Goal: Browse casually: Explore the website without a specific task or goal

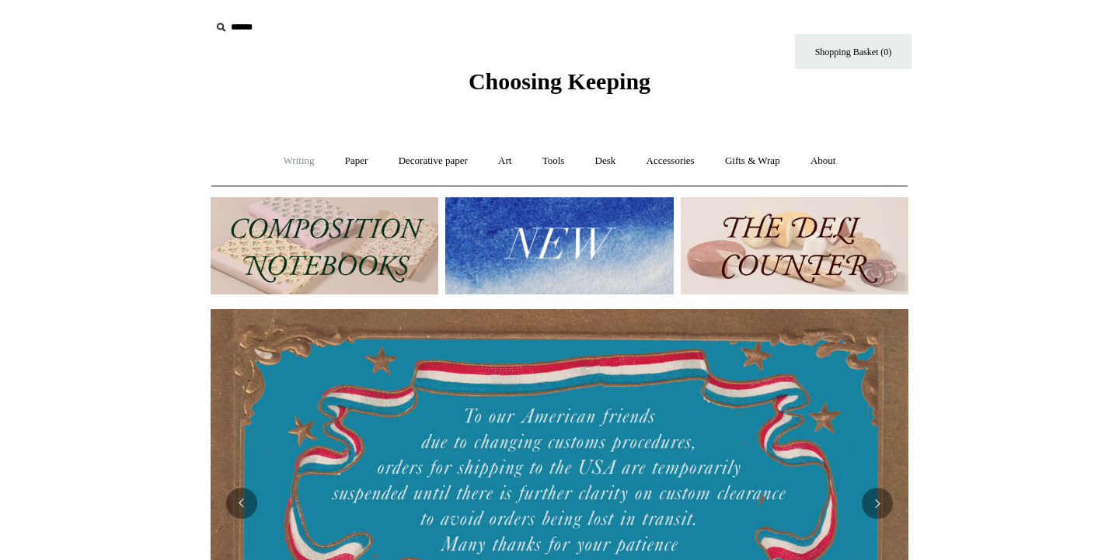
click at [301, 161] on link "Writing +" at bounding box center [299, 161] width 59 height 41
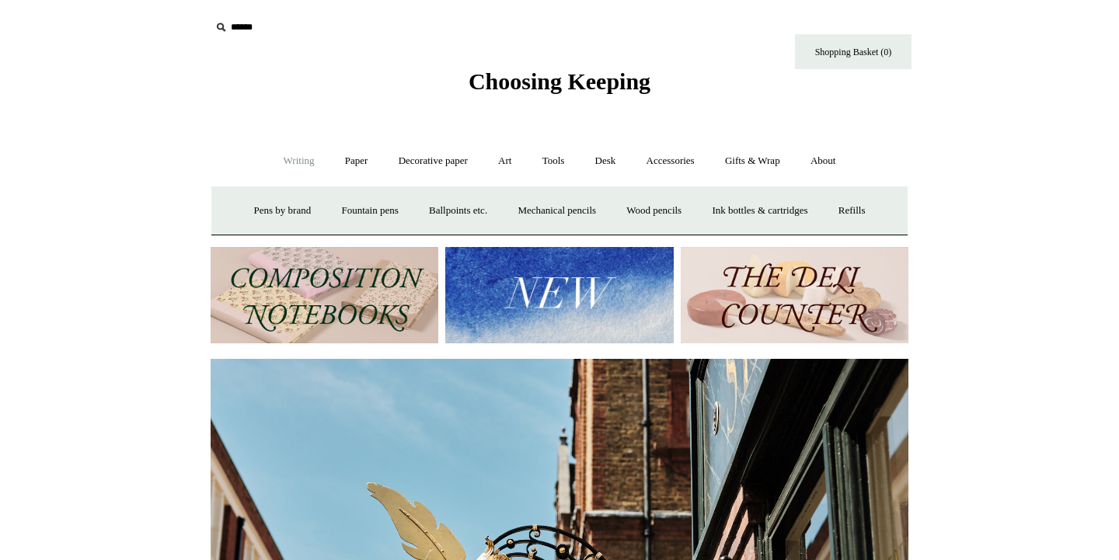
scroll to position [0, 698]
click at [351, 162] on link "Paper +" at bounding box center [356, 161] width 51 height 41
click at [333, 215] on link "Notebooks +" at bounding box center [341, 210] width 71 height 41
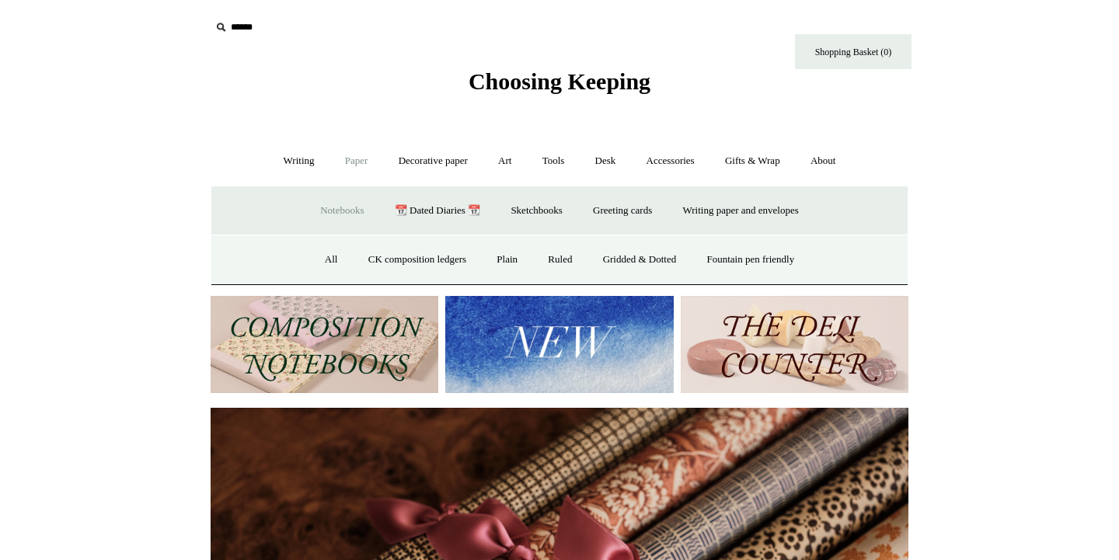
scroll to position [0, 1396]
click at [322, 272] on link "All" at bounding box center [331, 259] width 41 height 41
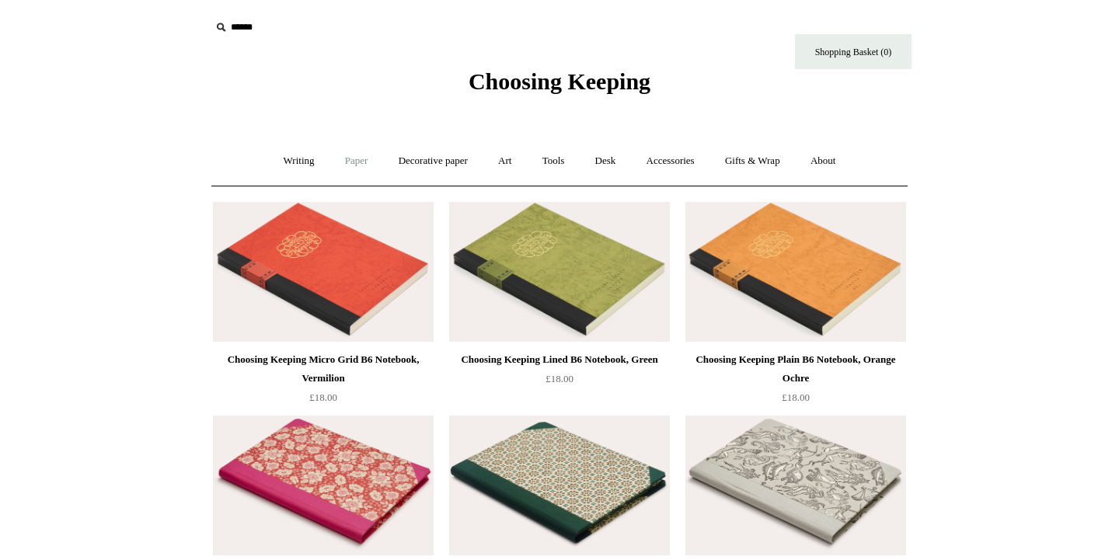
click at [347, 159] on link "Paper +" at bounding box center [356, 161] width 51 height 41
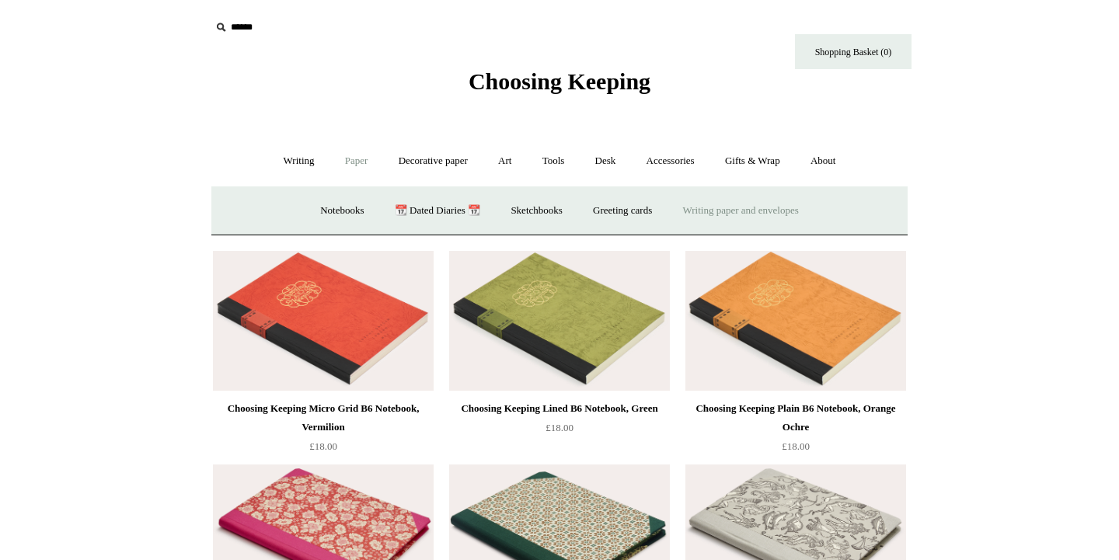
click at [718, 208] on link "Writing paper and envelopes +" at bounding box center [741, 210] width 144 height 41
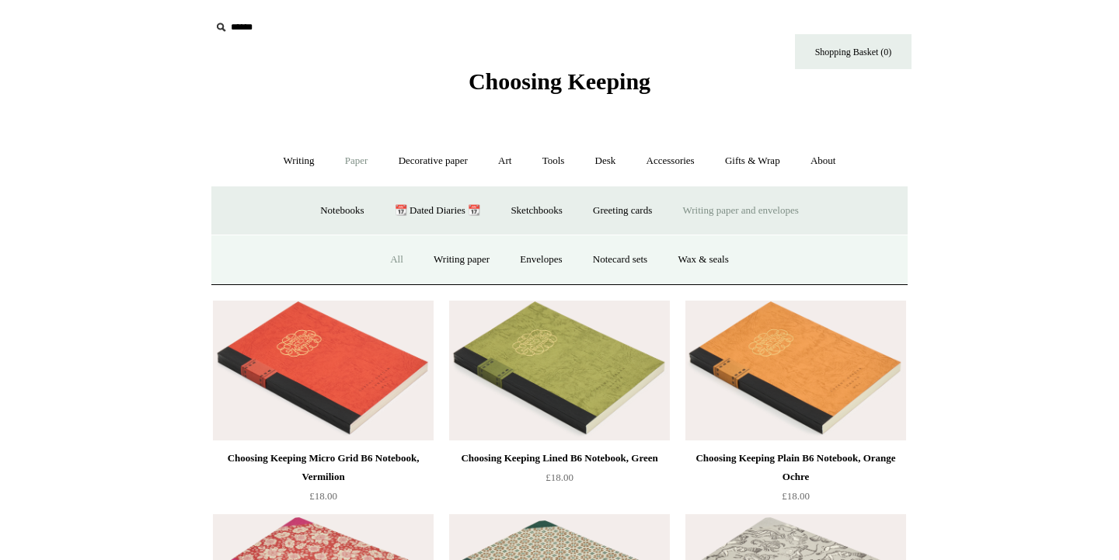
click at [389, 257] on link "All" at bounding box center [396, 259] width 41 height 41
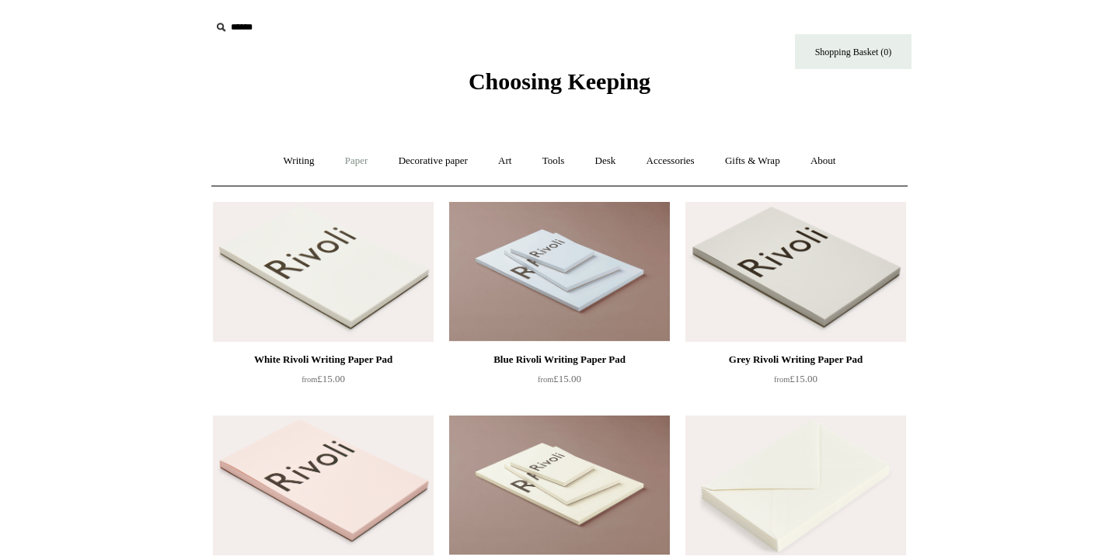
click at [354, 158] on link "Paper +" at bounding box center [356, 161] width 51 height 41
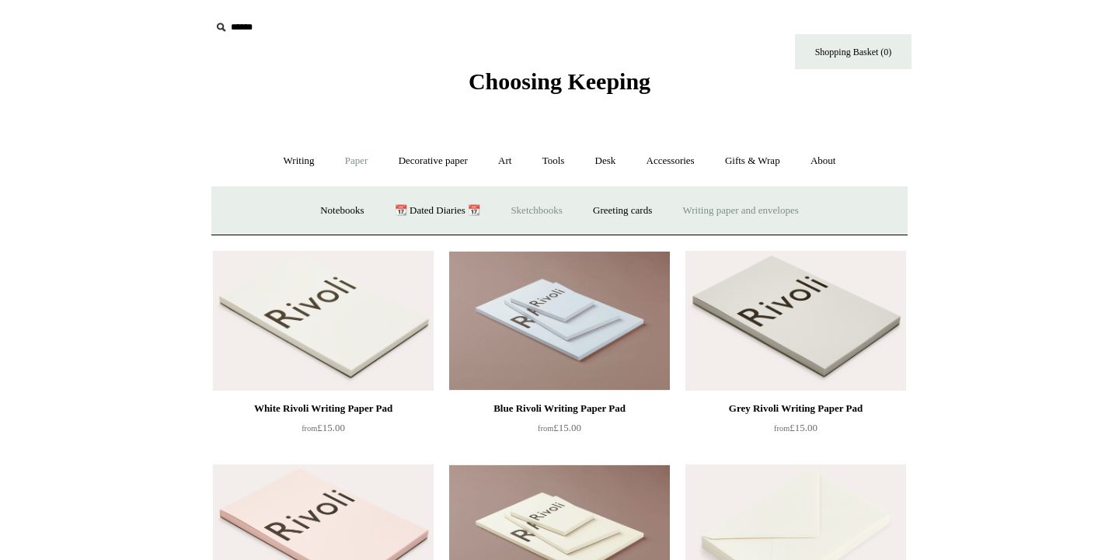
click at [500, 204] on link "Sketchbooks +" at bounding box center [536, 210] width 79 height 41
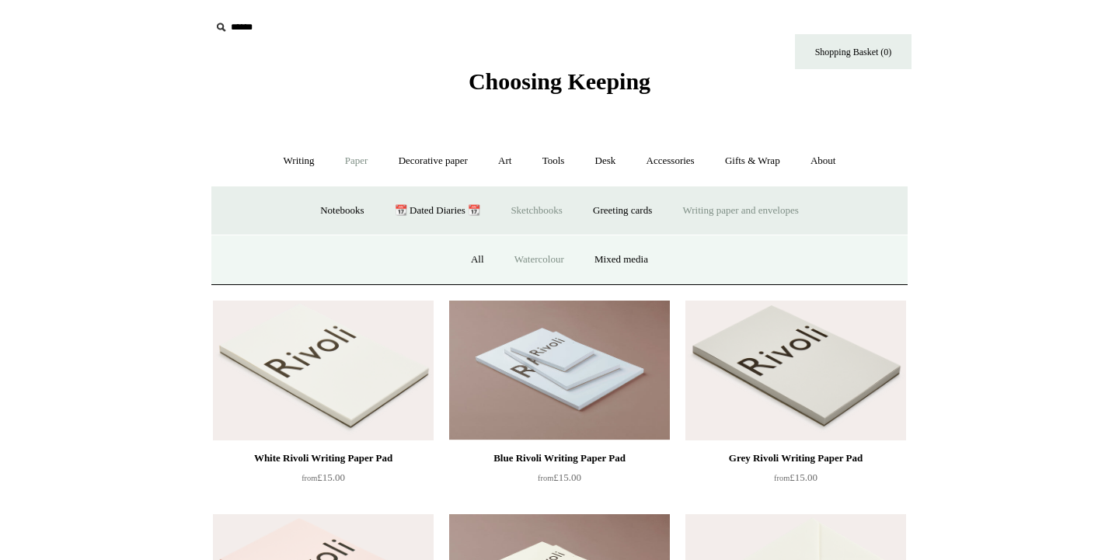
click at [526, 268] on link "Watercolour" at bounding box center [539, 259] width 78 height 41
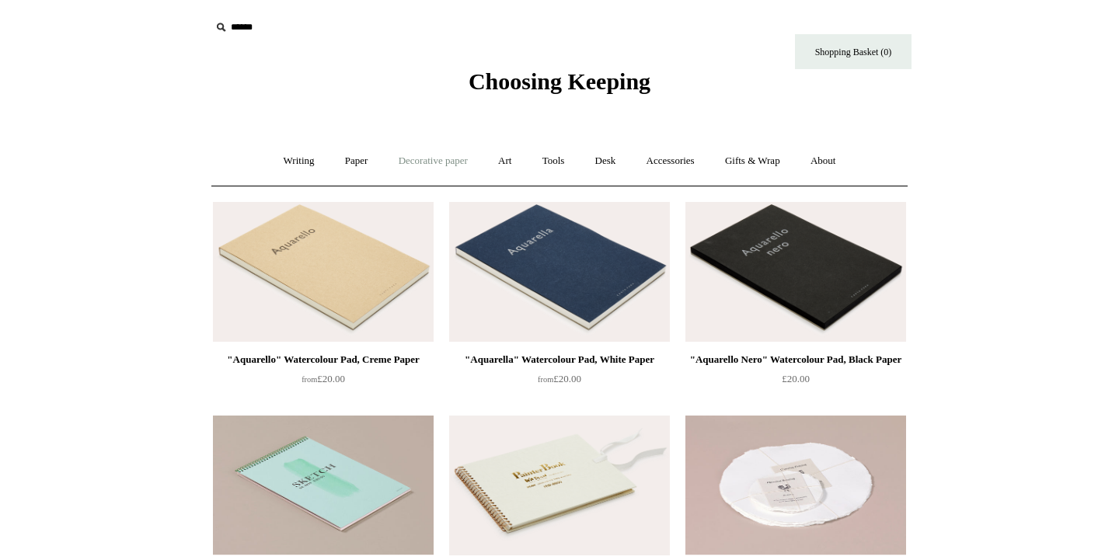
click at [438, 157] on link "Decorative paper +" at bounding box center [433, 161] width 97 height 41
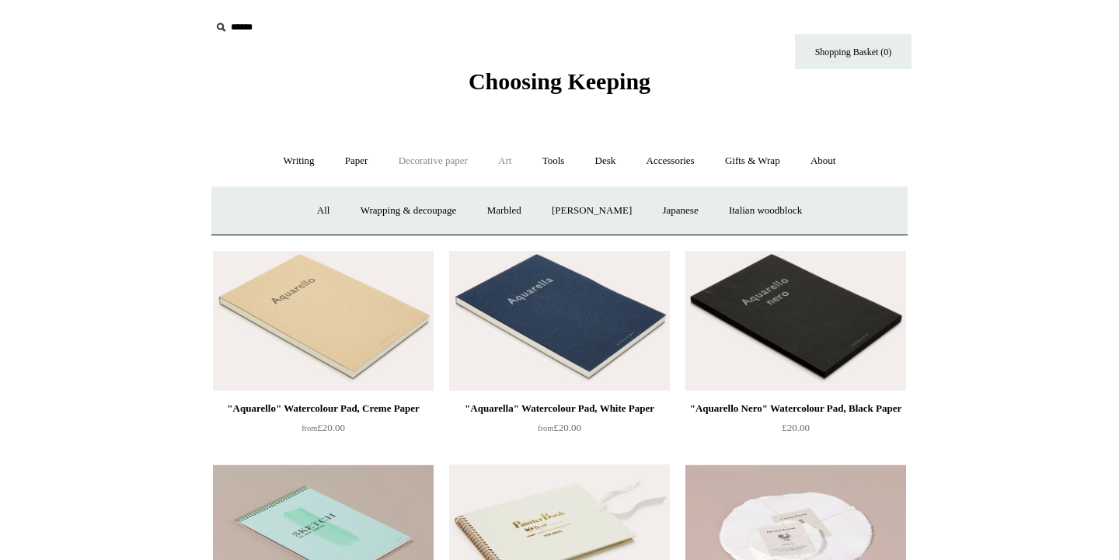
click at [504, 169] on link "Art +" at bounding box center [504, 161] width 41 height 41
click at [560, 154] on link "Tools +" at bounding box center [553, 161] width 51 height 41
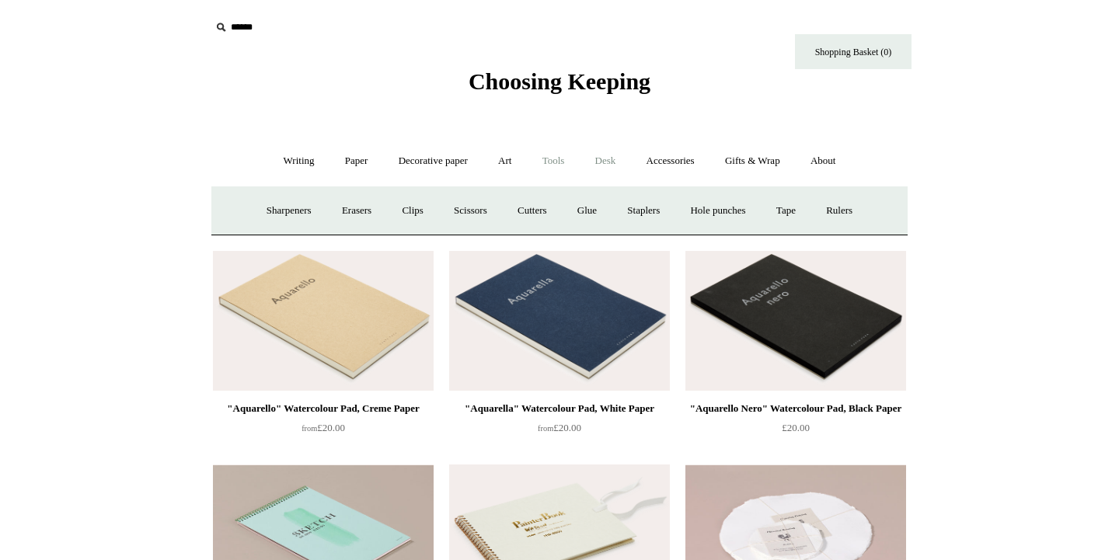
click at [608, 162] on link "Desk +" at bounding box center [605, 161] width 49 height 41
click at [672, 178] on link "Accessories +" at bounding box center [671, 161] width 76 height 41
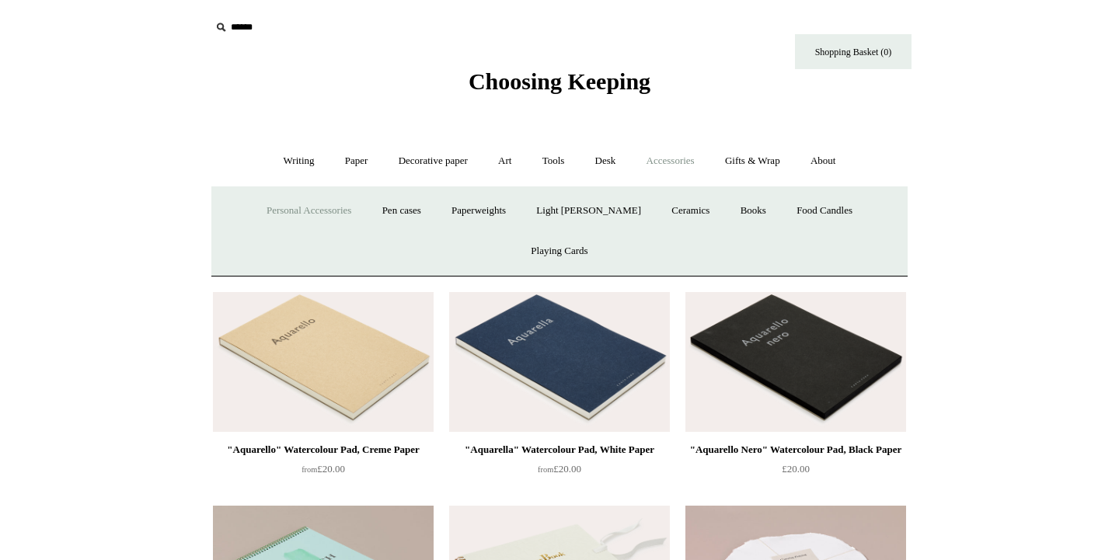
click at [299, 218] on link "Personal Accessories +" at bounding box center [309, 210] width 113 height 41
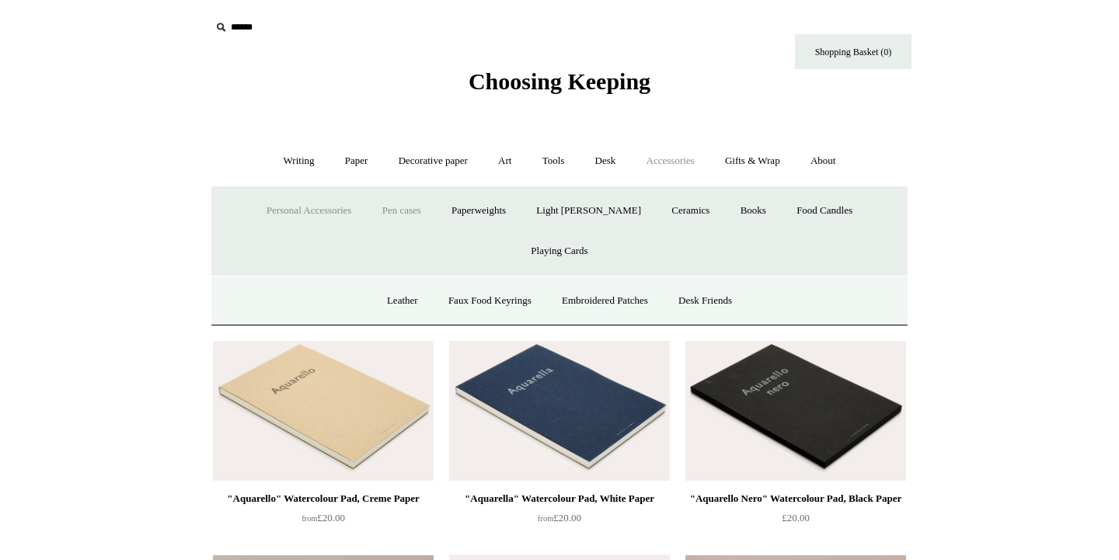
click at [392, 214] on link "Pen cases" at bounding box center [401, 210] width 67 height 41
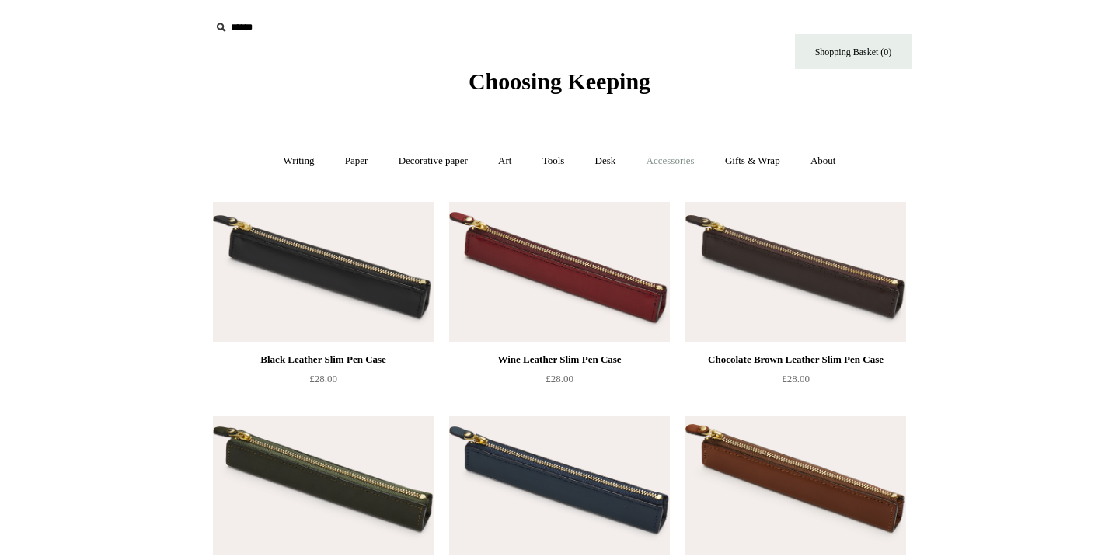
click at [672, 153] on link "Accessories +" at bounding box center [671, 161] width 76 height 41
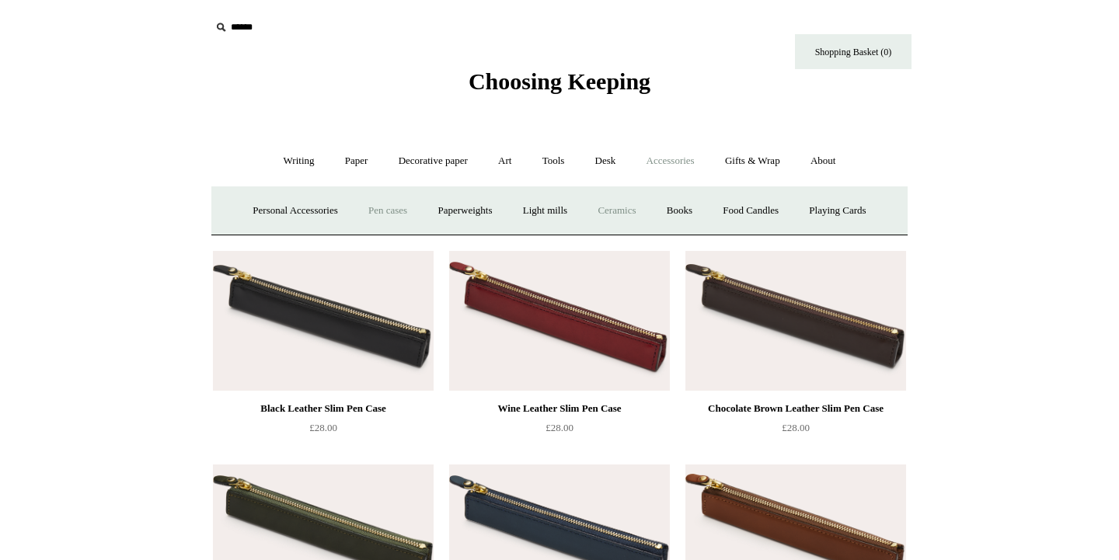
click at [628, 206] on link "Ceramics +" at bounding box center [617, 210] width 66 height 41
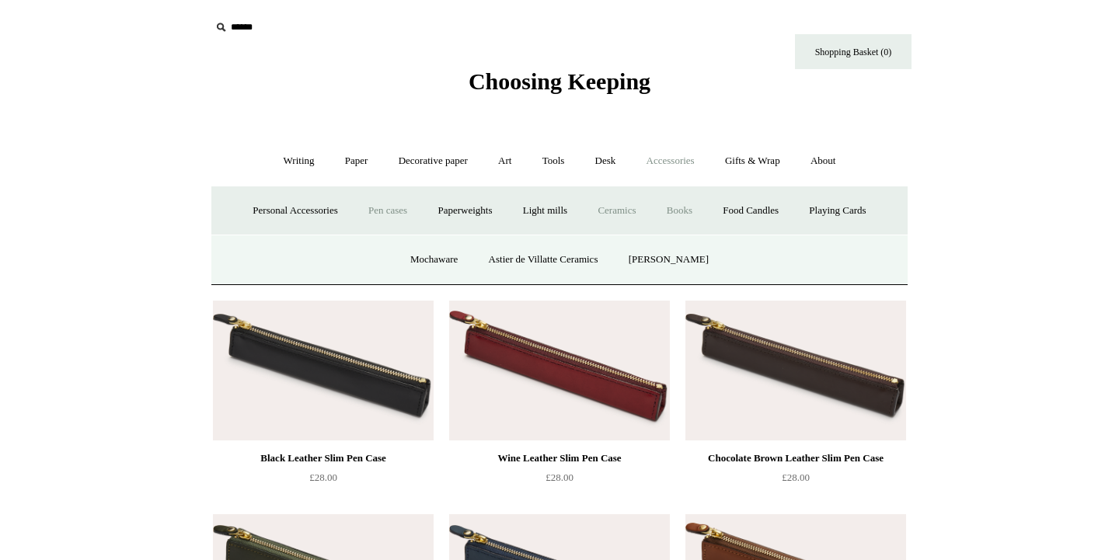
click at [685, 206] on link "Books" at bounding box center [680, 210] width 54 height 41
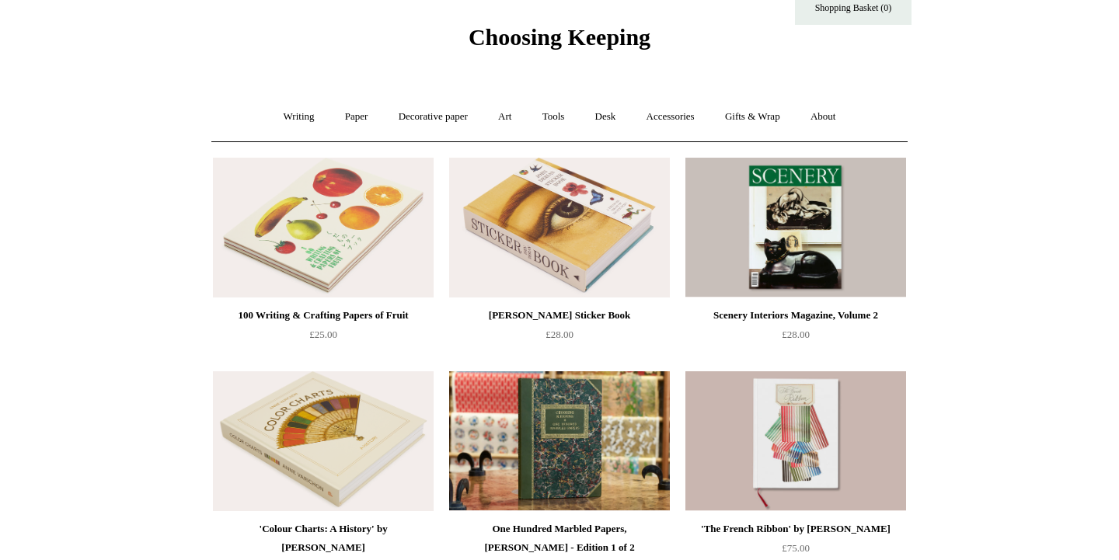
scroll to position [44, 0]
